Goal: Transaction & Acquisition: Purchase product/service

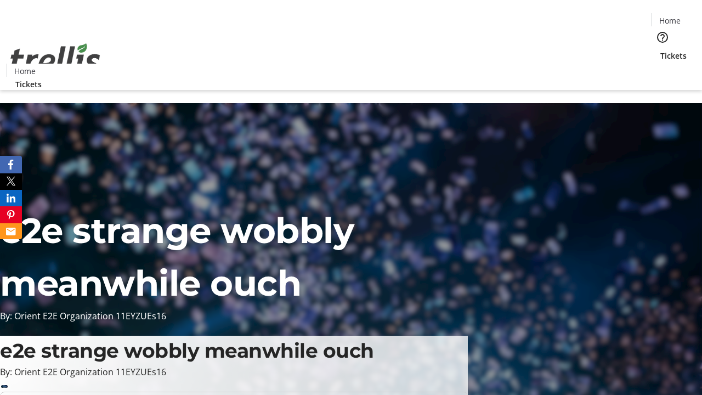
click at [661, 50] on span "Tickets" at bounding box center [674, 56] width 26 height 12
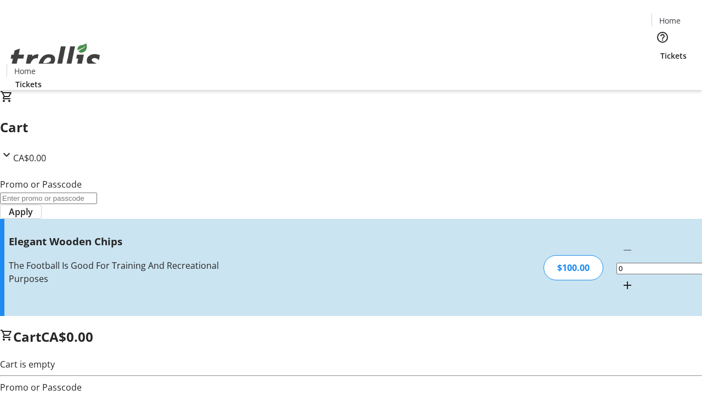
click at [621, 279] on mat-icon "Increment by one" at bounding box center [627, 285] width 13 height 13
type input "1"
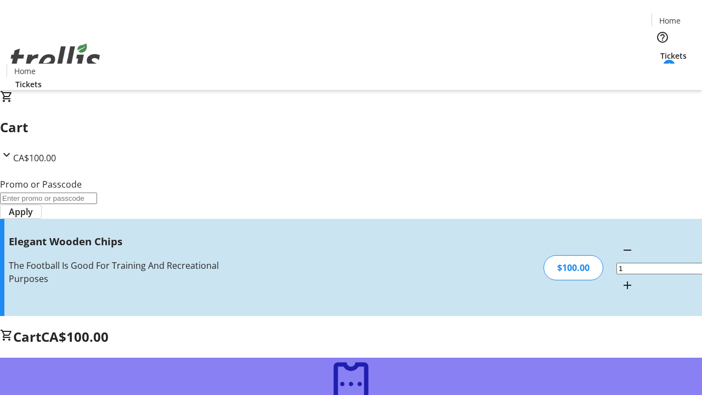
type input "FREE"
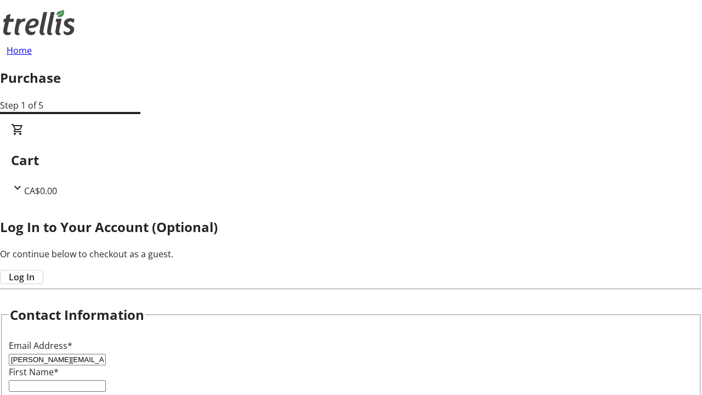
type input "[PERSON_NAME][EMAIL_ADDRESS][DOMAIN_NAME]"
type input "[PERSON_NAME]"
